Goal: Task Accomplishment & Management: Use online tool/utility

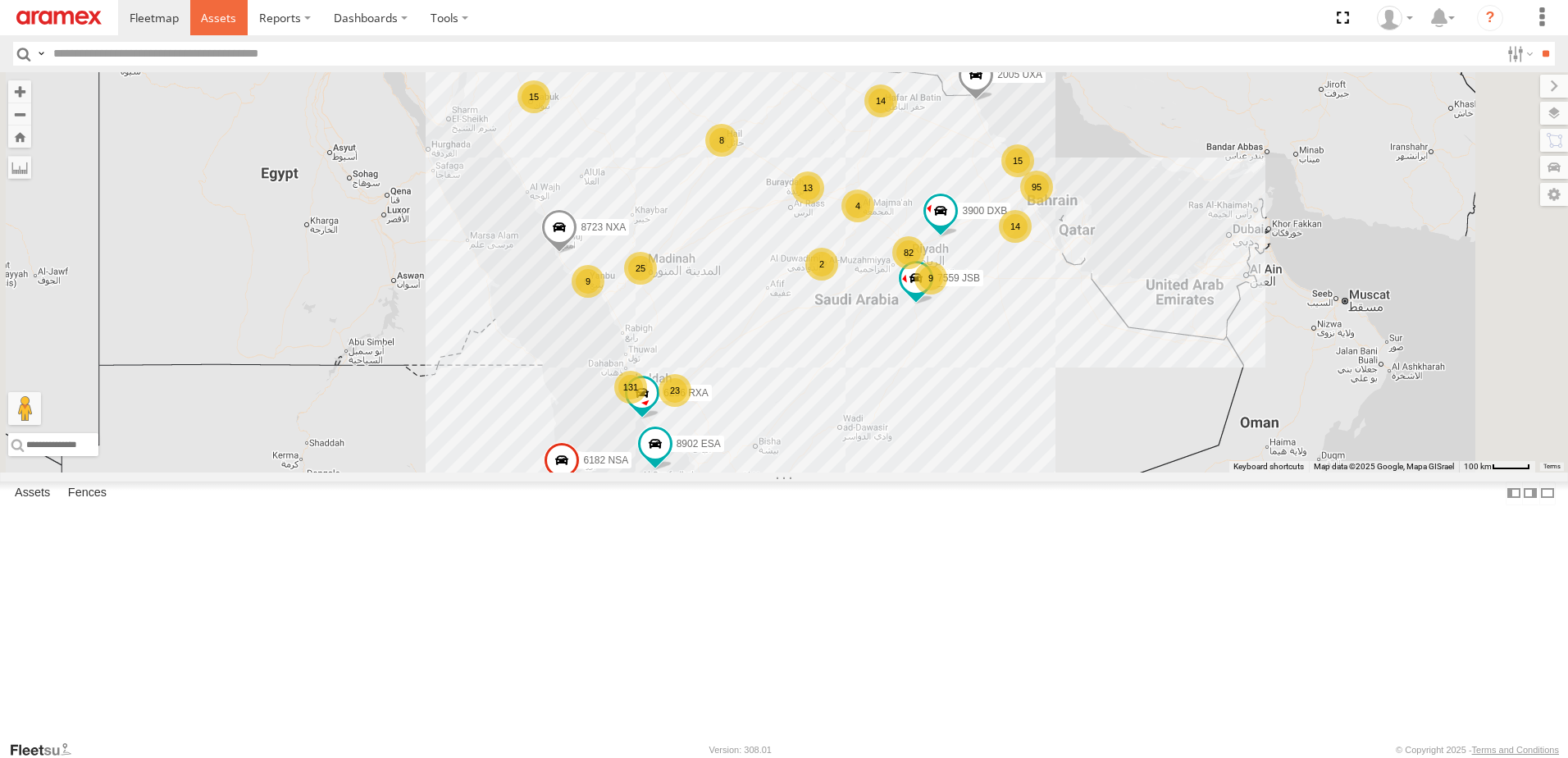
click at [212, 9] on link at bounding box center [219, 17] width 58 height 35
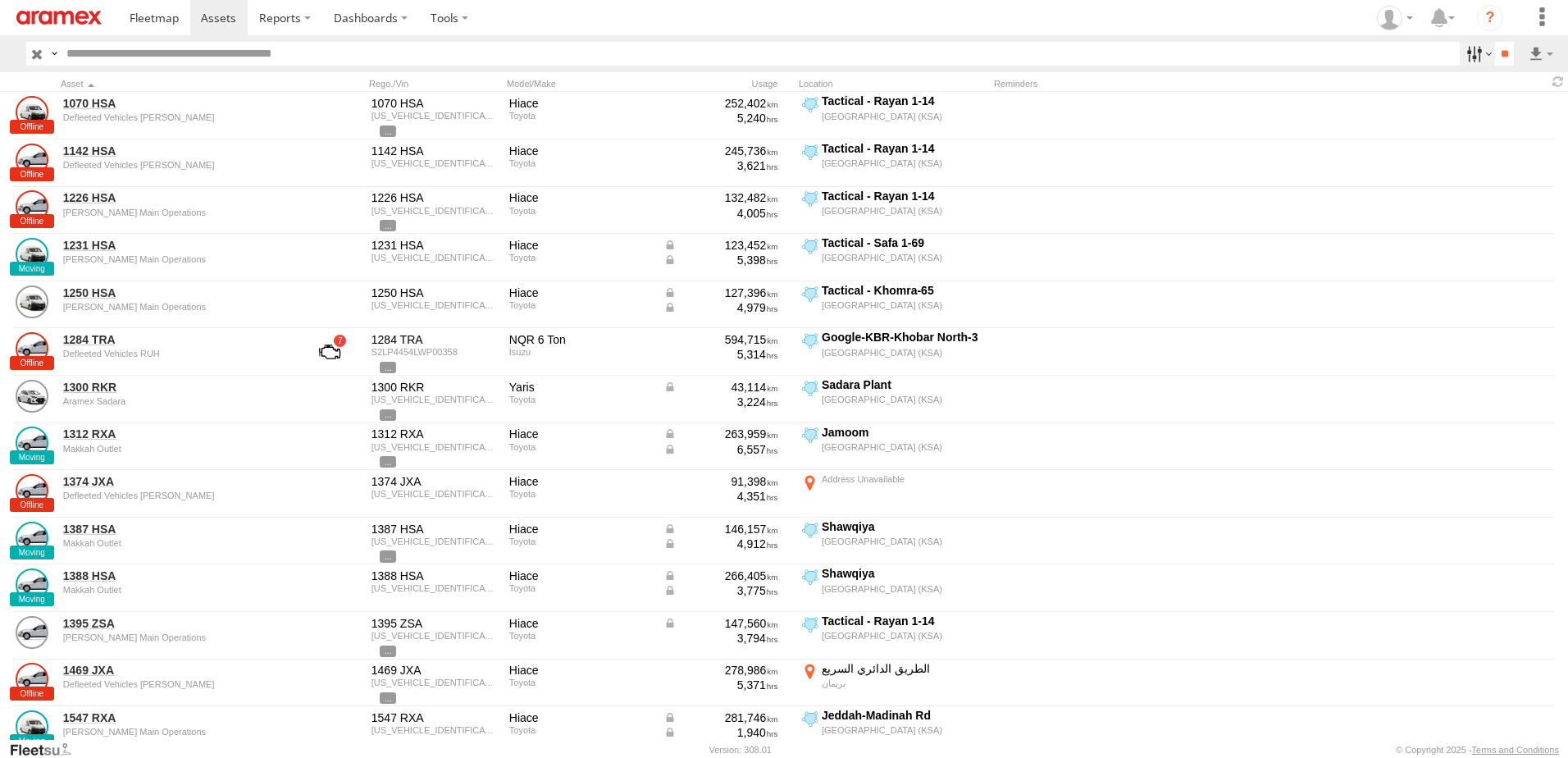
click at [1464, 55] on label at bounding box center [1477, 54] width 35 height 24
click at [0, 0] on span "Review" at bounding box center [0, 0] width 0 height 0
click at [0, 0] on span "Investigate" at bounding box center [0, 0] width 0 height 0
click at [0, 0] on span "Offline" at bounding box center [0, 0] width 0 height 0
drag, startPoint x: 1413, startPoint y: 193, endPoint x: 1413, endPoint y: 208, distance: 15.0
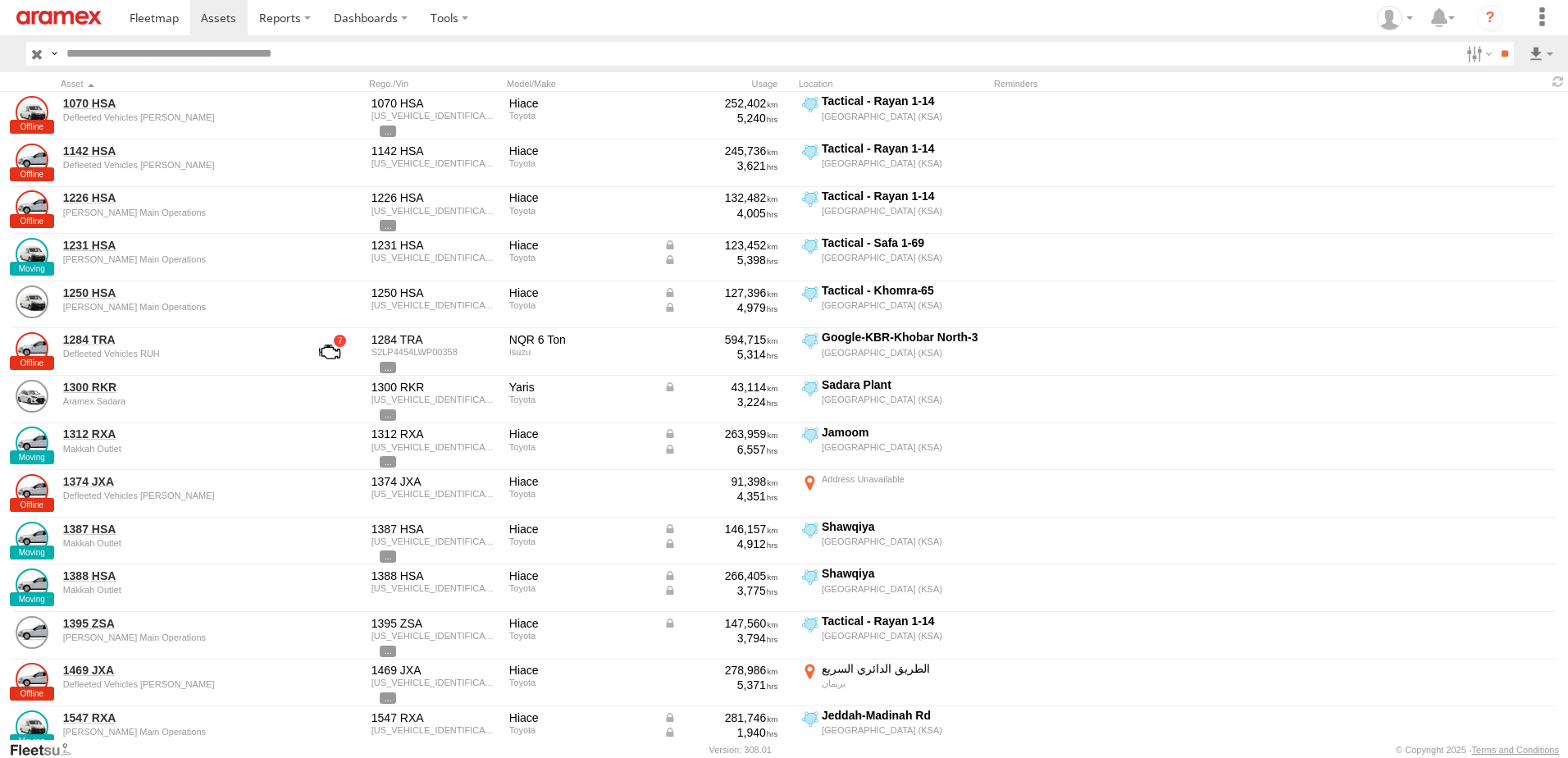
click at [0, 0] on span "Not Deployed" at bounding box center [0, 0] width 0 height 0
click at [0, 0] on span "Disabled" at bounding box center [0, 0] width 0 height 0
click at [0, 0] on span "RUH - [GEOGRAPHIC_DATA]" at bounding box center [0, 0] width 0 height 0
click at [0, 0] on span "[PERSON_NAME]" at bounding box center [0, 0] width 0 height 0
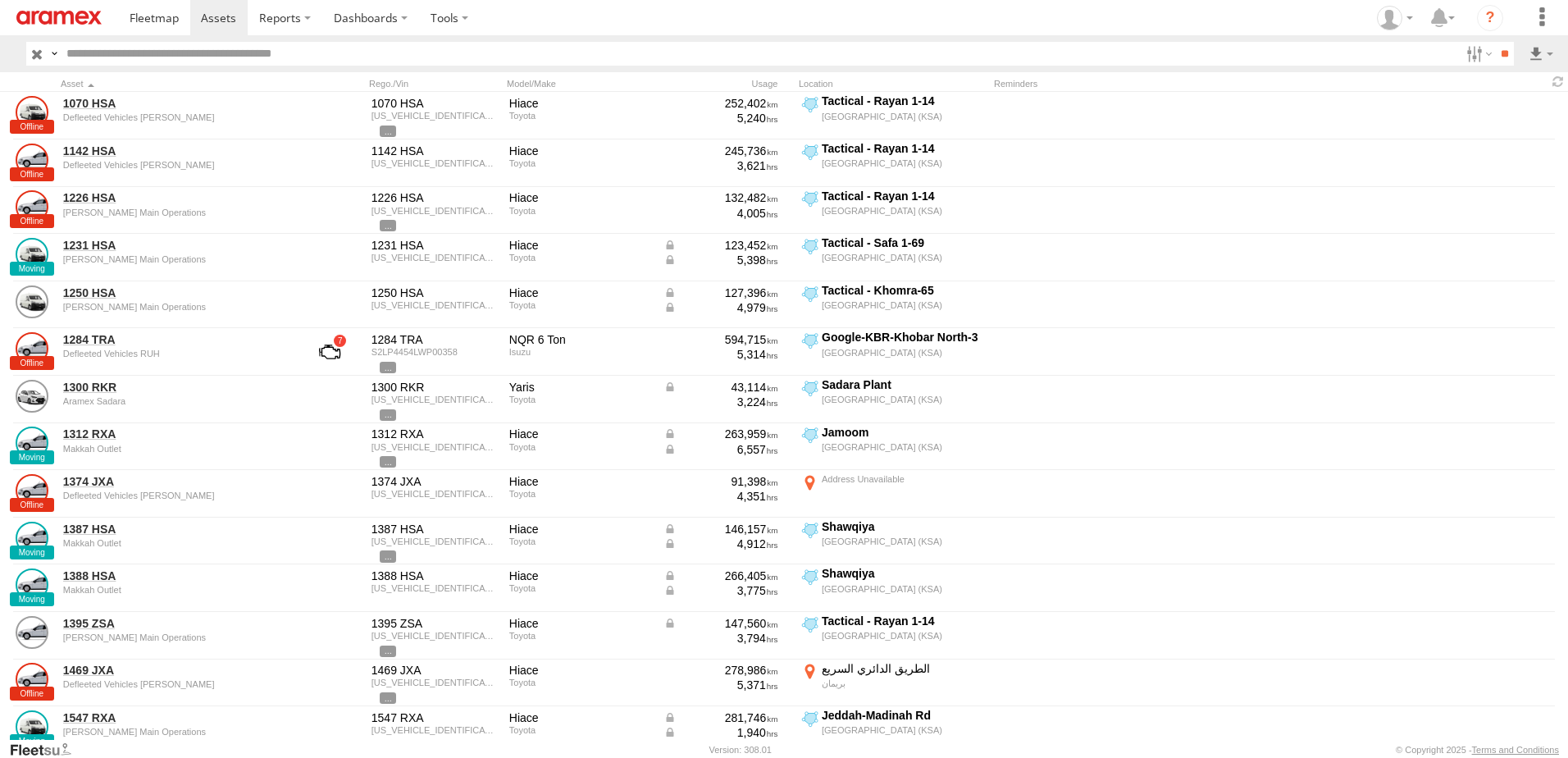
click at [0, 0] on span "Defleeted Vehicles RUH" at bounding box center [0, 0] width 0 height 0
click at [1498, 47] on input "**" at bounding box center [1505, 54] width 19 height 24
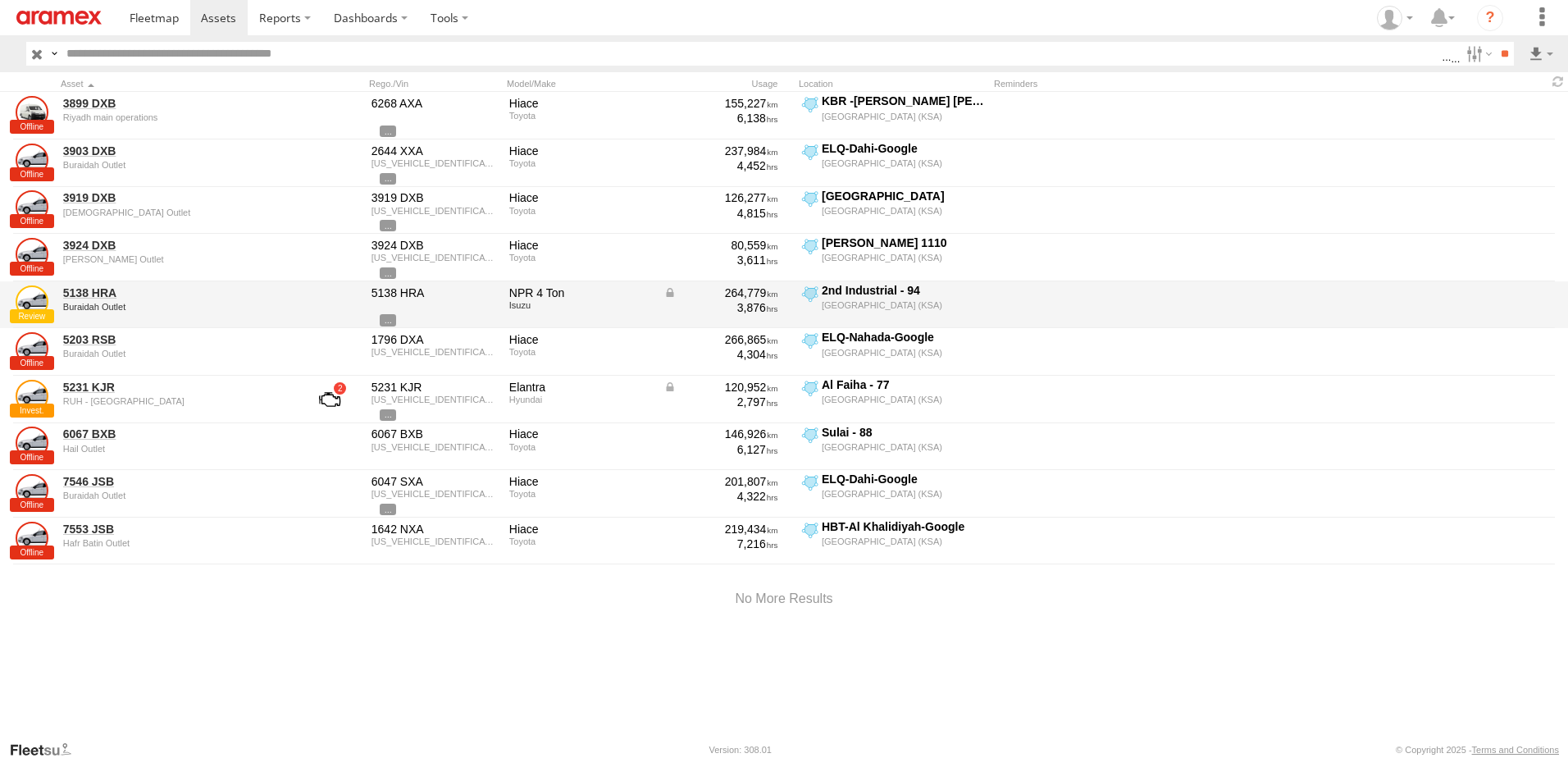
drag, startPoint x: 235, startPoint y: 595, endPoint x: 182, endPoint y: 323, distance: 277.1
click at [235, 595] on div at bounding box center [784, 599] width 1568 height 70
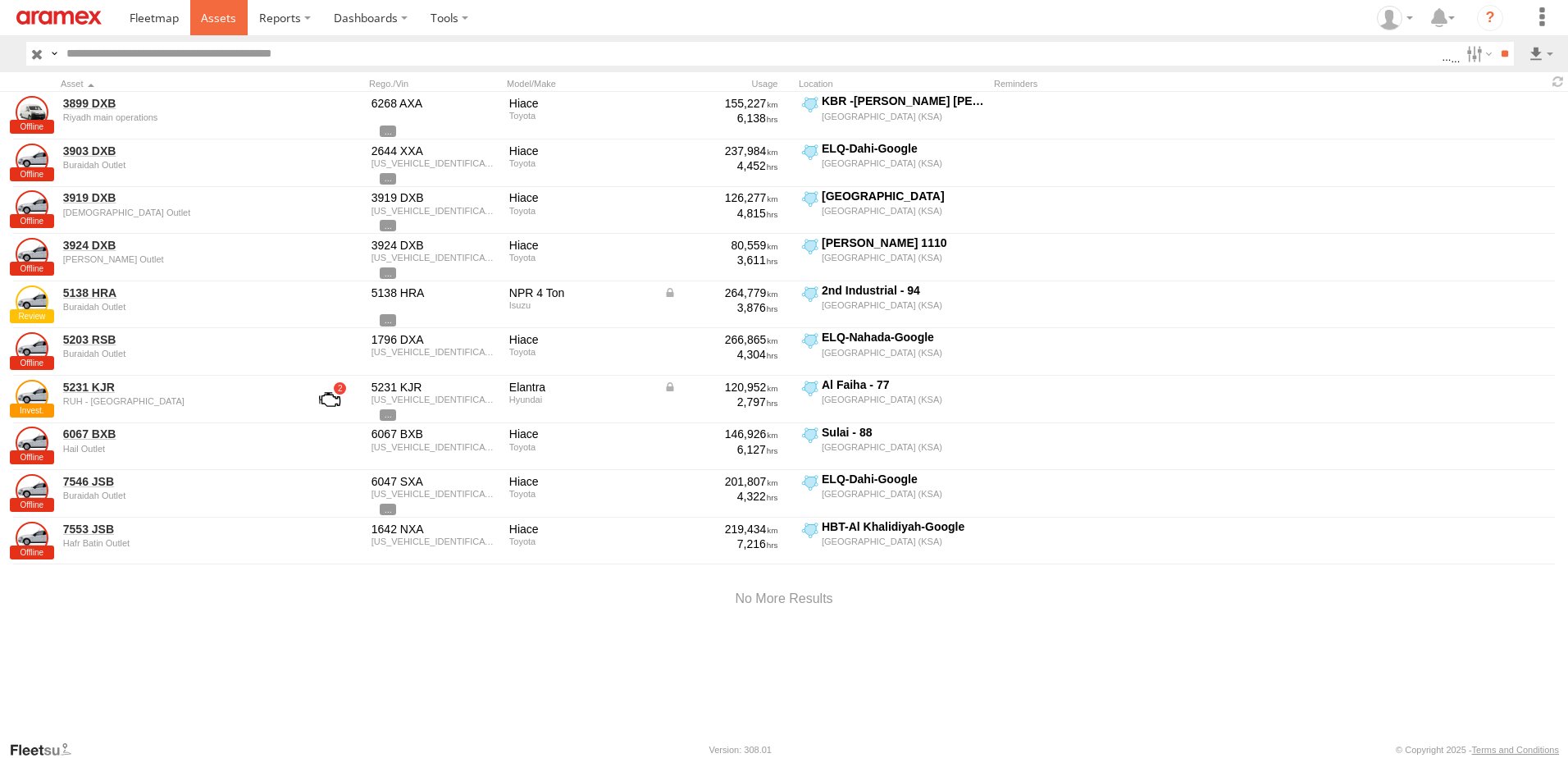
click at [242, 14] on link at bounding box center [219, 17] width 58 height 35
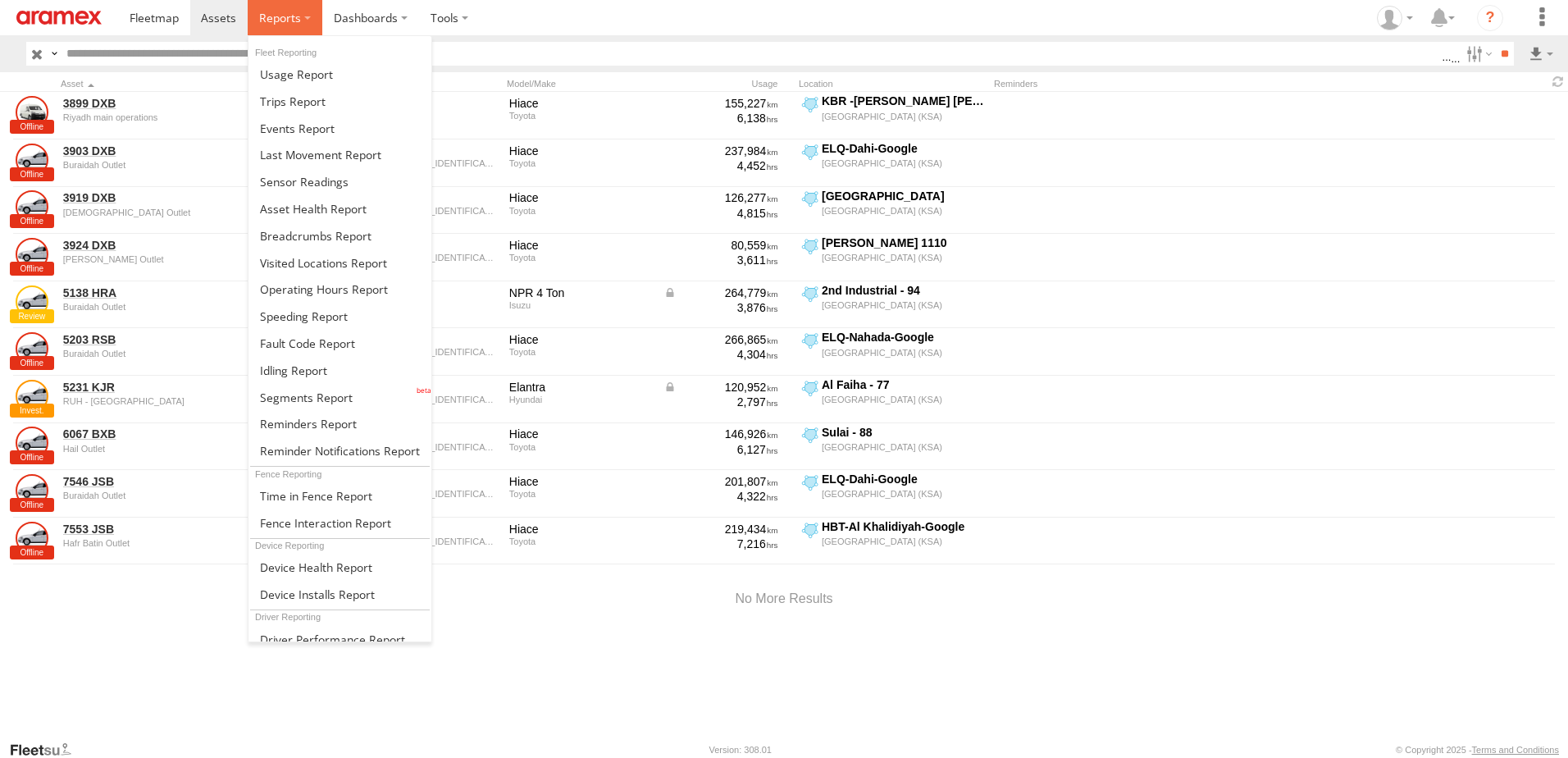
click at [306, 13] on label at bounding box center [285, 17] width 75 height 35
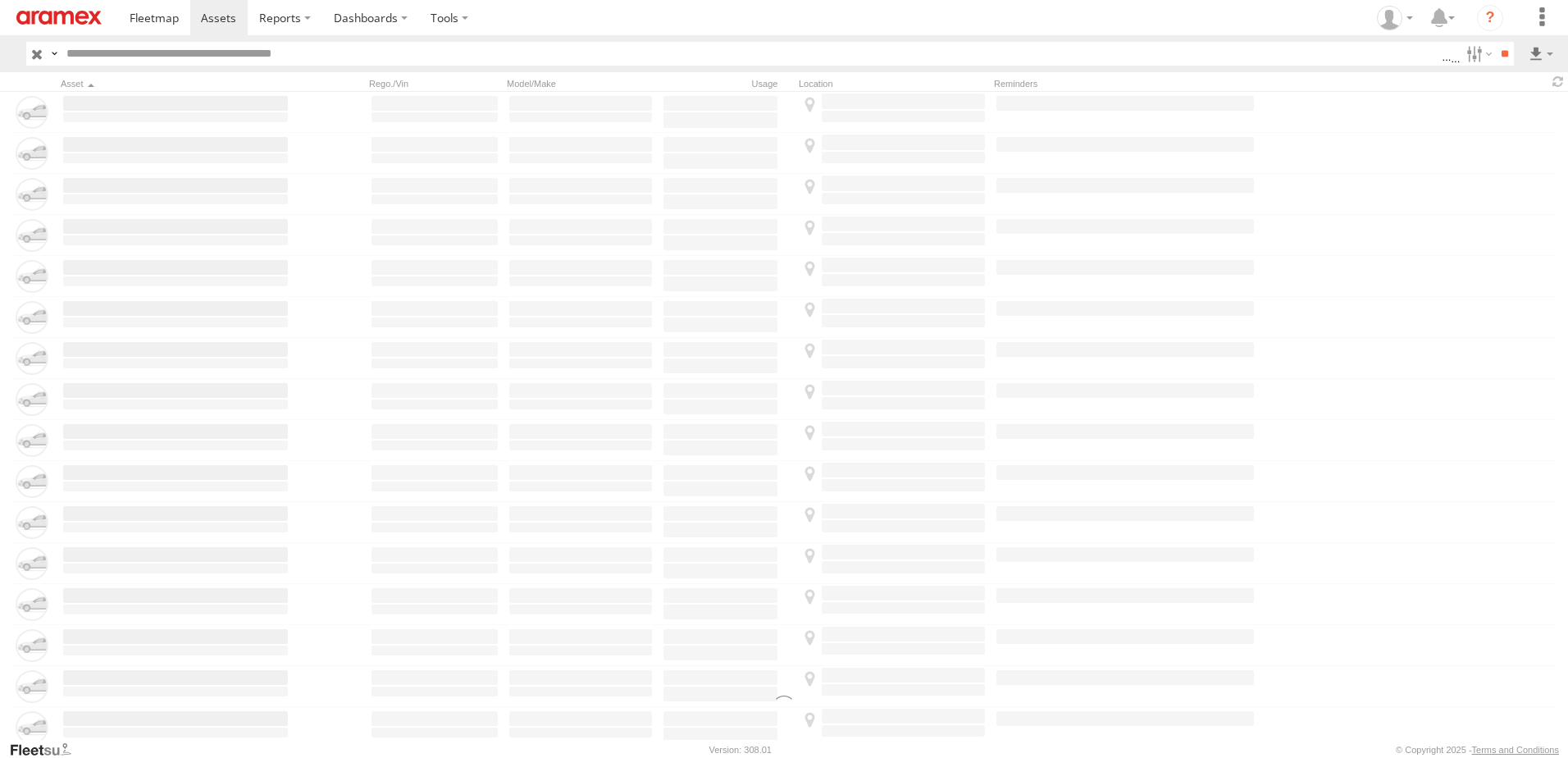
click at [313, 25] on label at bounding box center [285, 17] width 75 height 35
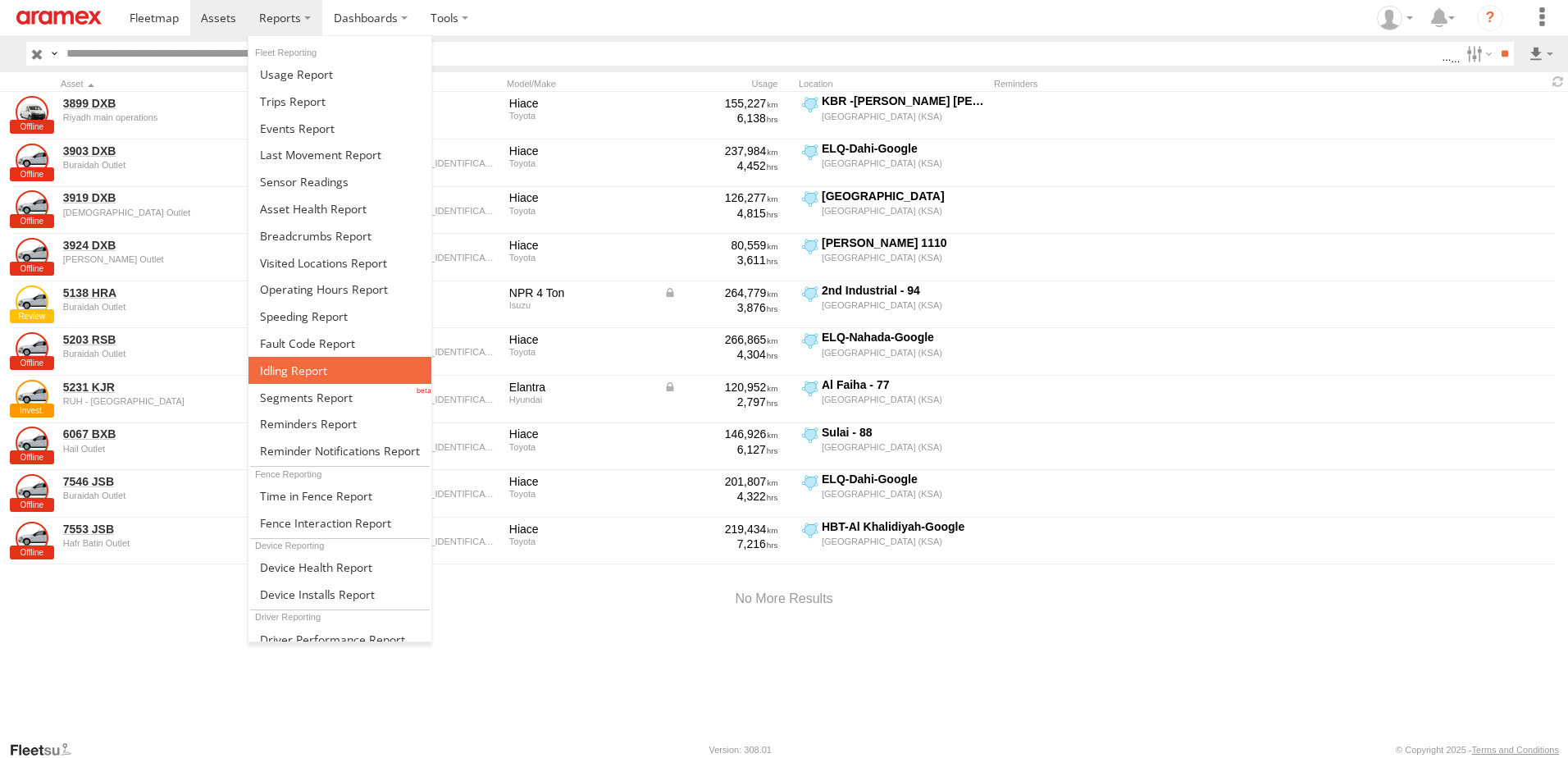
click at [309, 367] on span at bounding box center [293, 370] width 67 height 15
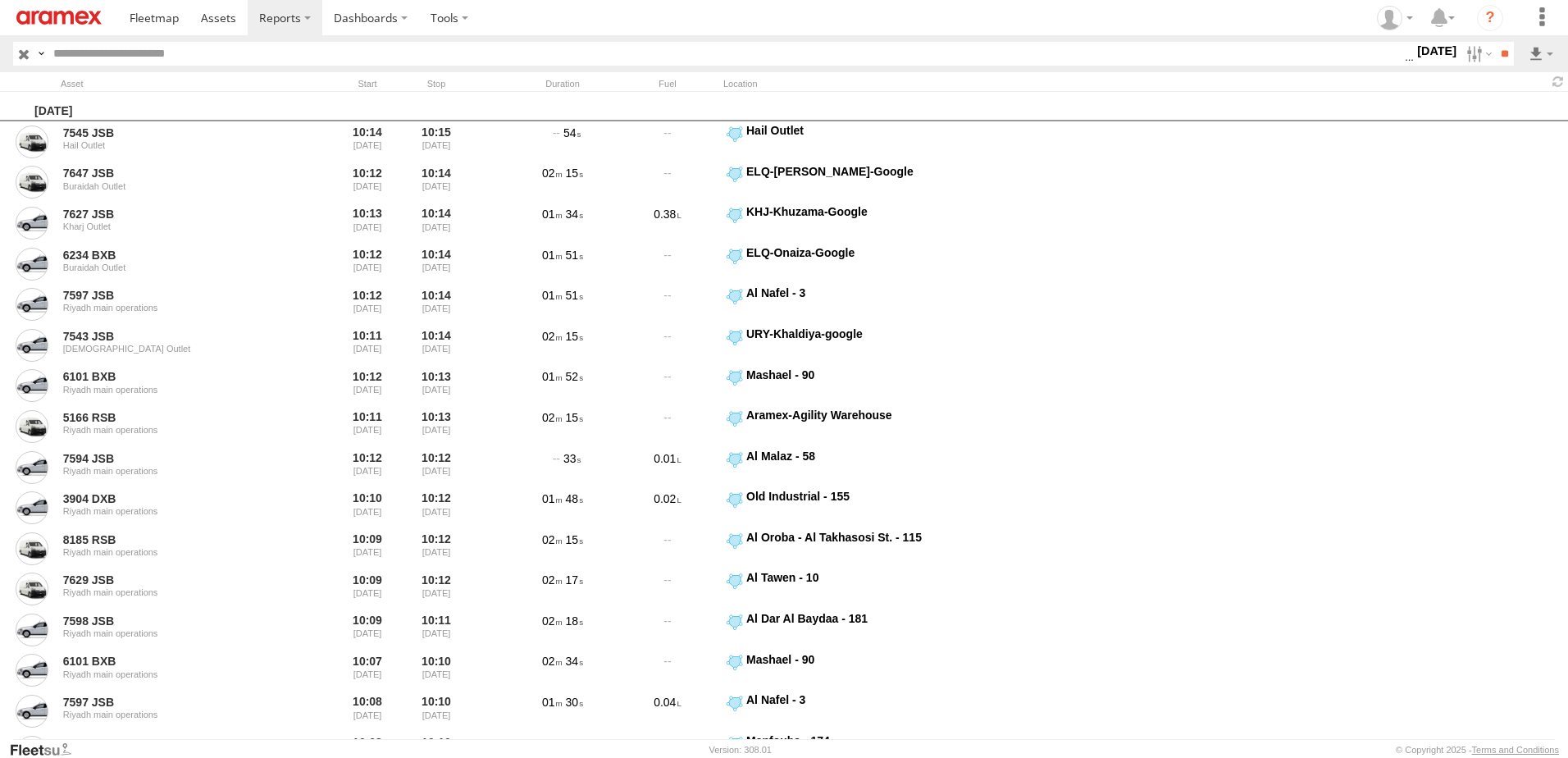
click at [1414, 54] on label "[DATE]" at bounding box center [1437, 51] width 46 height 18
click at [0, 0] on label at bounding box center [0, 0] width 0 height 0
click at [0, 0] on span "> 10min" at bounding box center [0, 0] width 0 height 0
click at [1505, 50] on input "**" at bounding box center [1505, 54] width 19 height 24
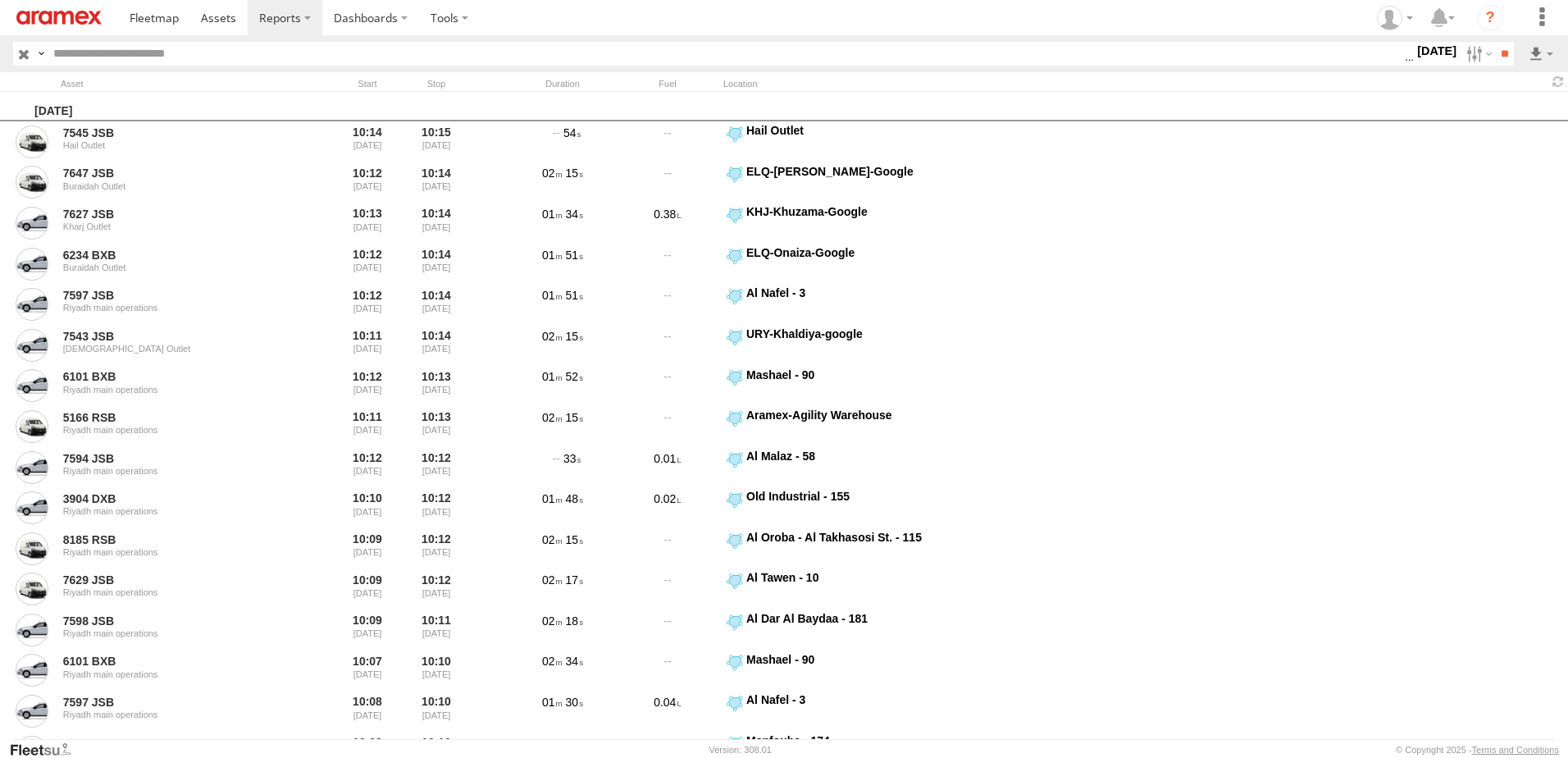
scroll to position [0, 0]
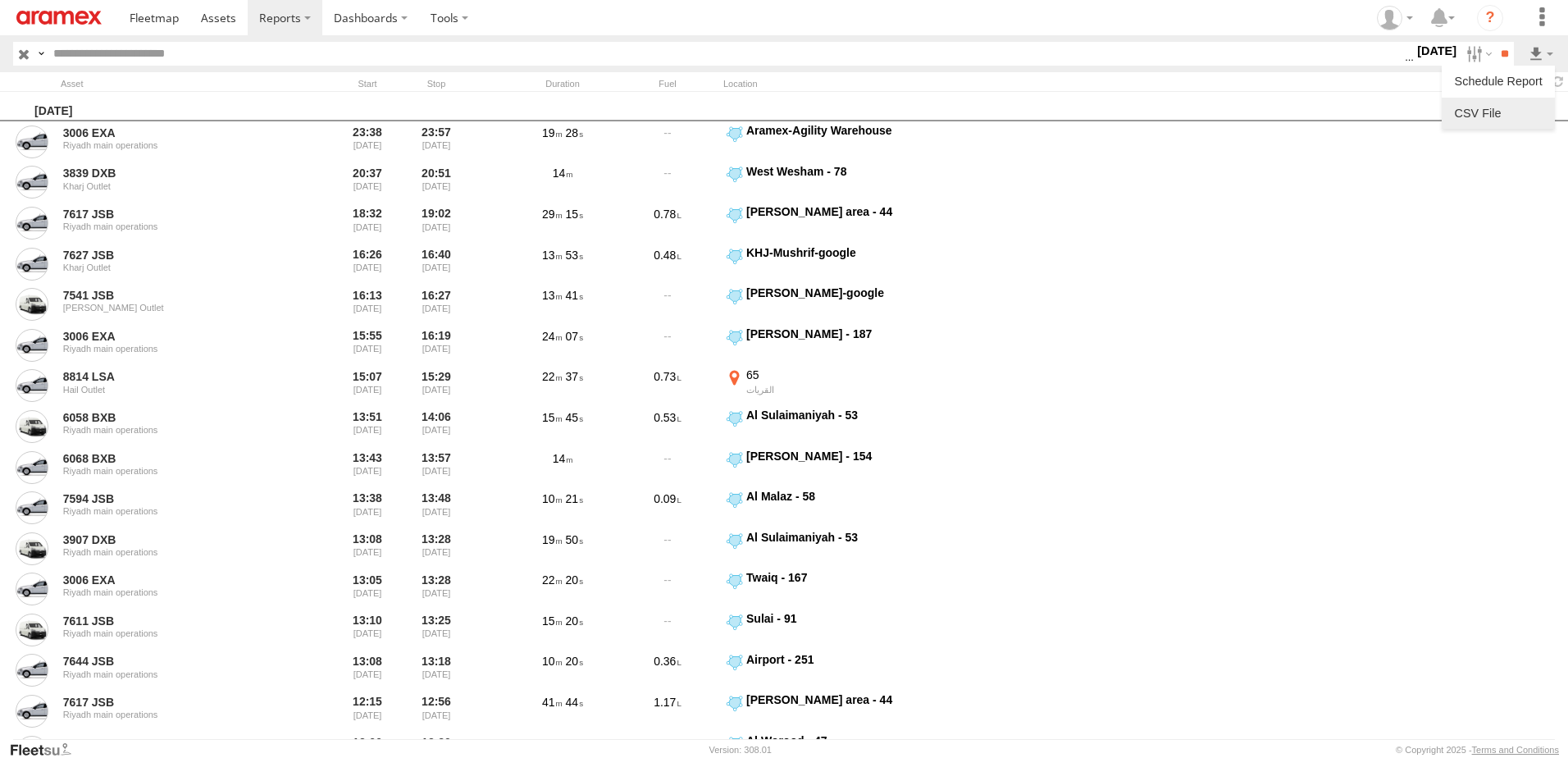
click at [1522, 102] on link at bounding box center [1498, 114] width 100 height 25
